Goal: Transaction & Acquisition: Obtain resource

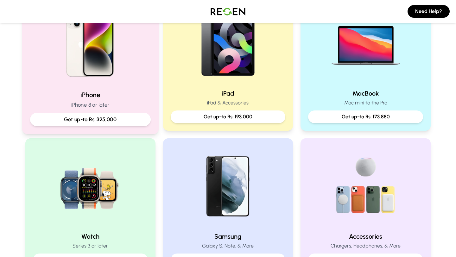
scroll to position [189, 0]
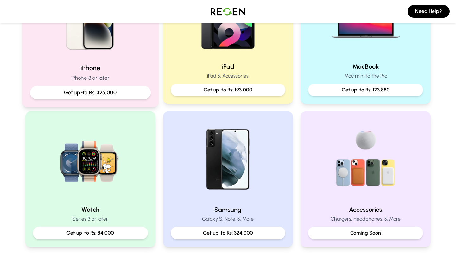
click at [104, 61] on div "iPhone iPhone 8 or later Get up-to Rs: 325,000" at bounding box center [90, 36] width 137 height 142
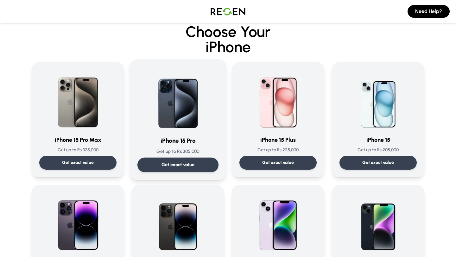
scroll to position [14, 0]
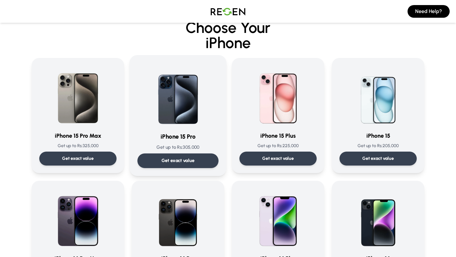
click at [195, 159] on div "Get exact value" at bounding box center [178, 161] width 81 height 15
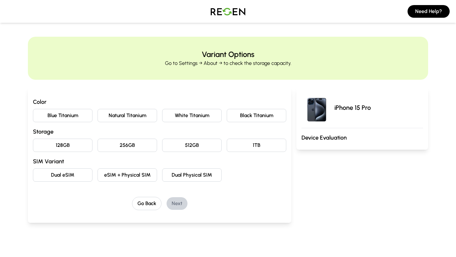
click at [143, 116] on button "Natural Titanium" at bounding box center [128, 115] width 60 height 13
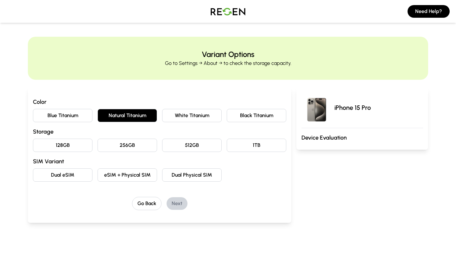
click at [191, 142] on button "512GB" at bounding box center [192, 145] width 60 height 13
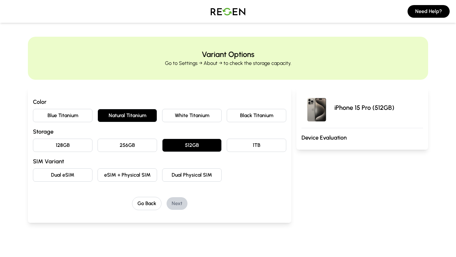
click at [143, 174] on button "eSIM + Physical SIM" at bounding box center [128, 175] width 60 height 13
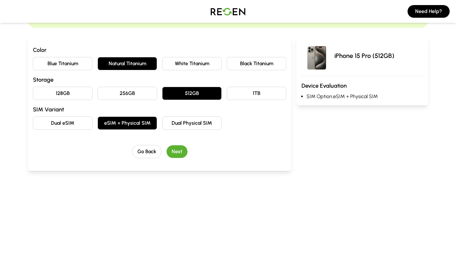
scroll to position [41, 0]
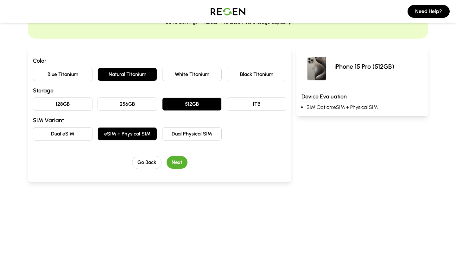
click at [179, 165] on button "Next" at bounding box center [177, 162] width 21 height 13
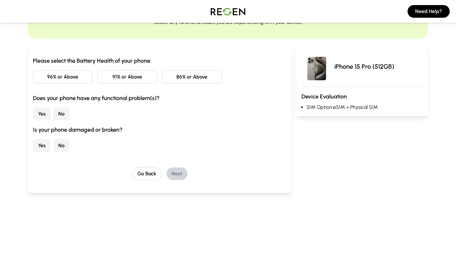
scroll to position [0, 0]
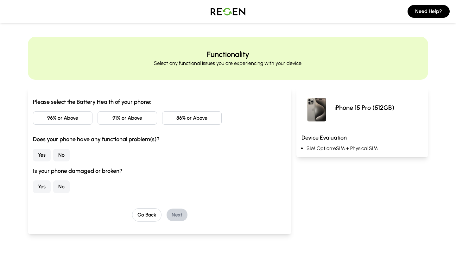
click at [195, 119] on button "86% or Above" at bounding box center [192, 118] width 60 height 13
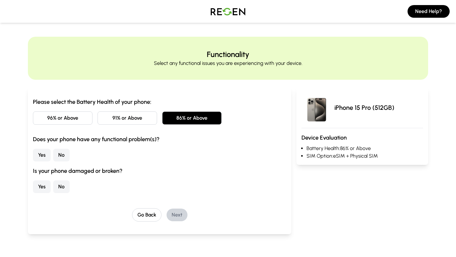
click at [64, 154] on button "No" at bounding box center [61, 155] width 16 height 13
click at [63, 189] on button "No" at bounding box center [61, 187] width 16 height 13
click at [177, 213] on button "Next" at bounding box center [177, 215] width 21 height 13
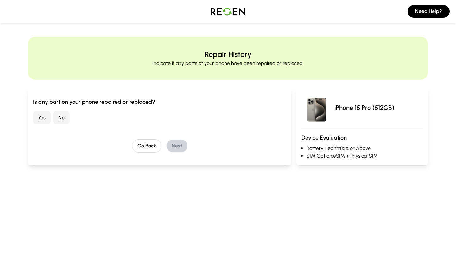
click at [64, 116] on button "No" at bounding box center [61, 118] width 16 height 13
click at [173, 146] on button "Next" at bounding box center [177, 146] width 21 height 13
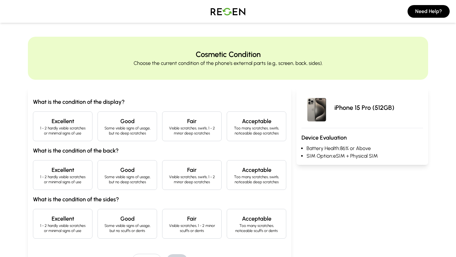
click at [68, 123] on h4 "Excellent" at bounding box center [62, 121] width 49 height 9
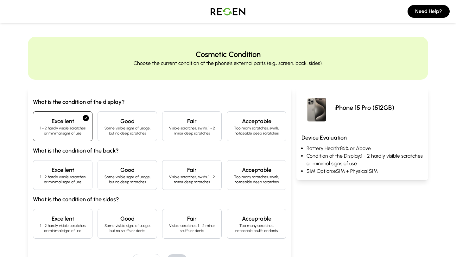
click at [70, 177] on p "1 - 2 hardly visible scratches or minimal signs of use" at bounding box center [62, 180] width 49 height 10
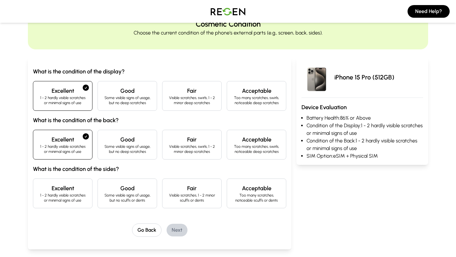
scroll to position [32, 0]
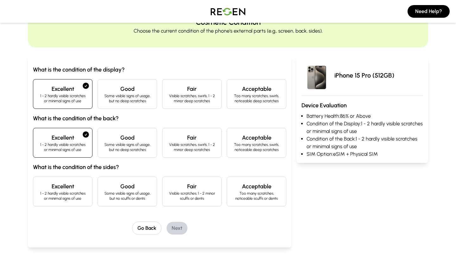
click at [72, 191] on p "1 - 2 hardly visible scratches or minimal signs of use" at bounding box center [62, 196] width 49 height 10
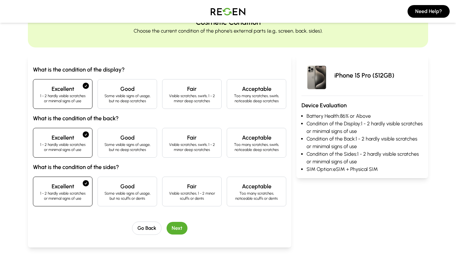
click at [177, 228] on button "Next" at bounding box center [177, 228] width 21 height 13
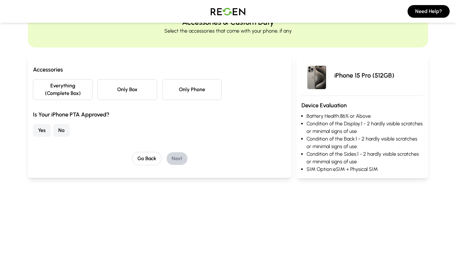
click at [78, 92] on button "Everything (Complete Box)" at bounding box center [63, 89] width 60 height 21
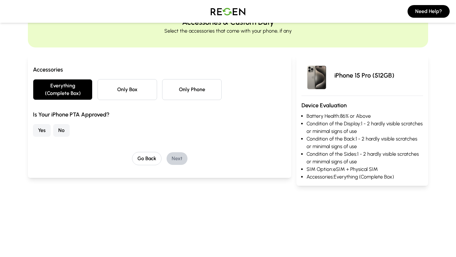
click at [61, 129] on button "No" at bounding box center [61, 130] width 16 height 13
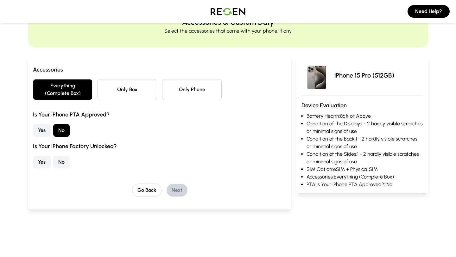
click at [45, 160] on button "Yes" at bounding box center [42, 162] width 18 height 13
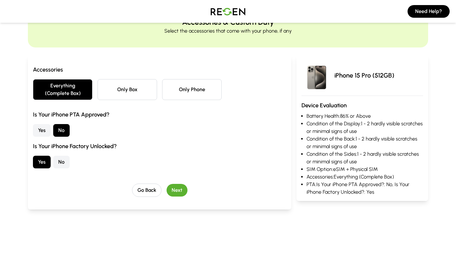
scroll to position [61, 0]
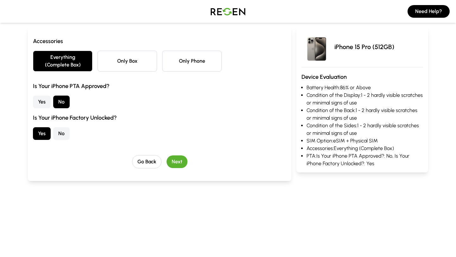
click at [177, 161] on button "Next" at bounding box center [177, 162] width 21 height 13
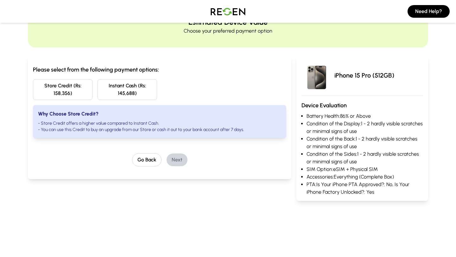
scroll to position [28, 0]
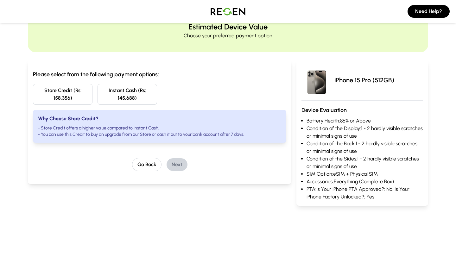
click at [138, 94] on button "Instant Cash (Rs: 145,688)" at bounding box center [128, 94] width 60 height 21
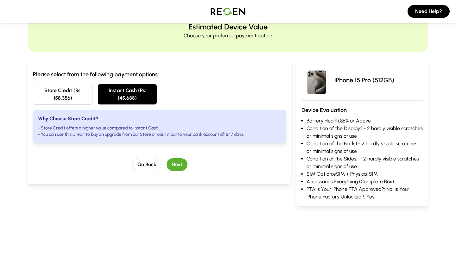
click at [83, 96] on button "Store Credit (Rs: 158,356)" at bounding box center [63, 94] width 60 height 21
